Goal: Find specific page/section: Find specific page/section

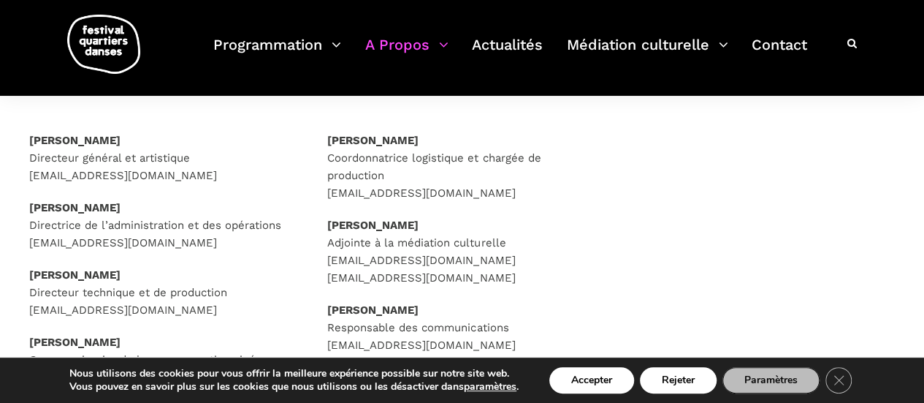
scroll to position [218, 0]
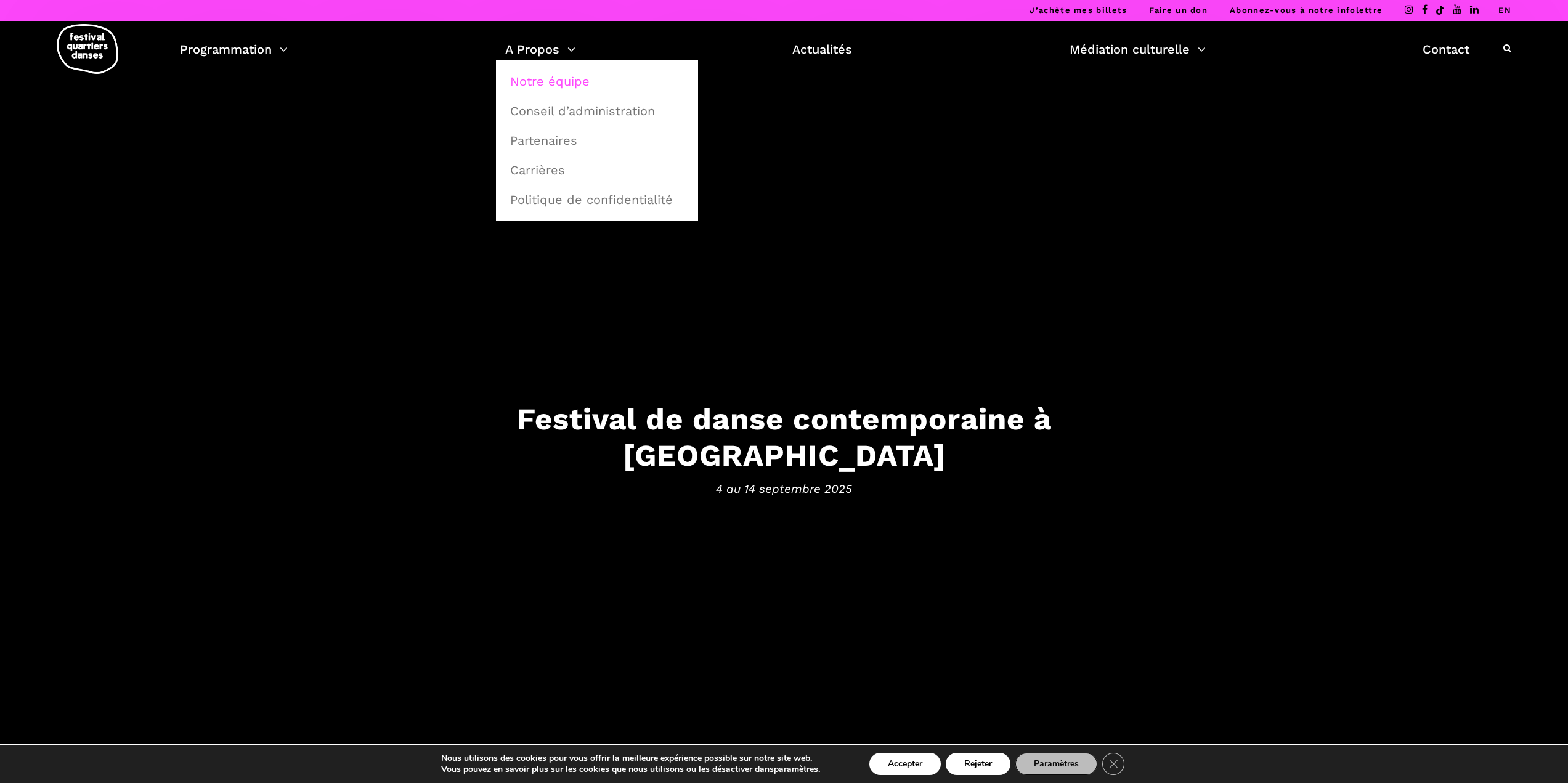
click at [542, 77] on link "Notre équipe" at bounding box center [597, 82] width 189 height 29
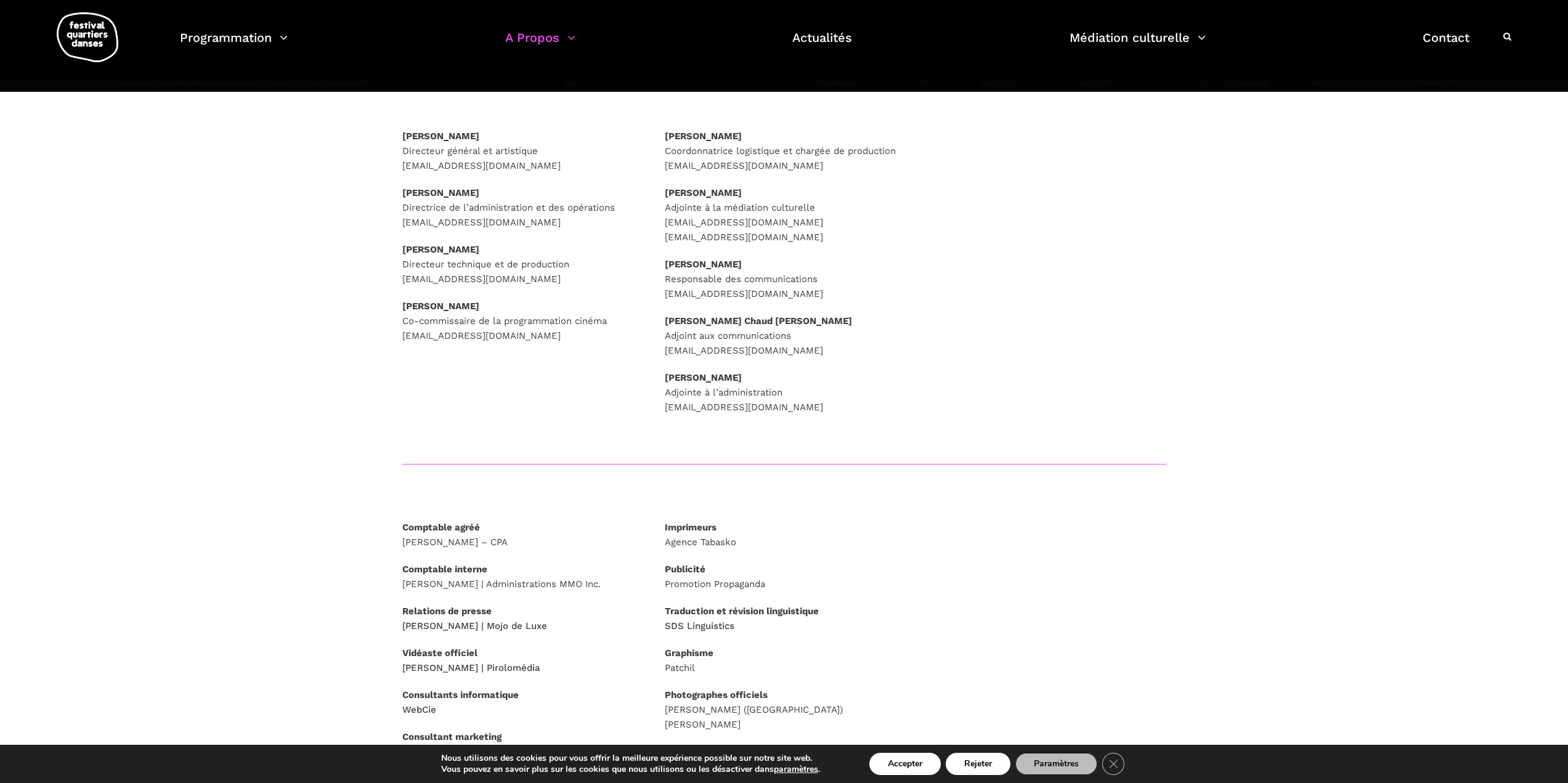
scroll to position [168, 0]
